Goal: Information Seeking & Learning: Learn about a topic

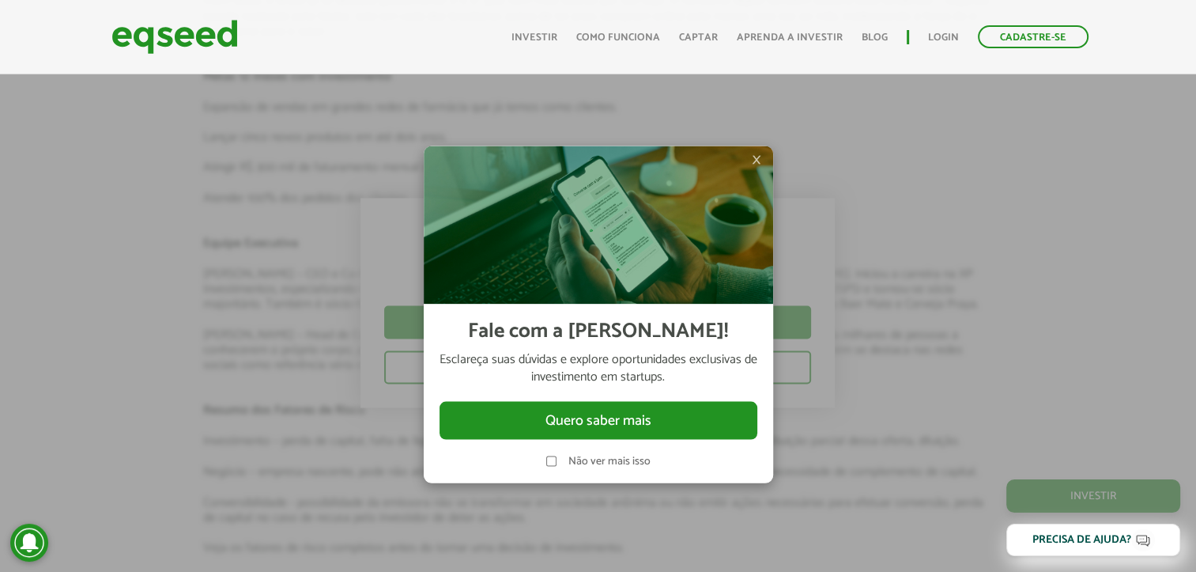
click at [753, 159] on span "×" at bounding box center [756, 158] width 9 height 19
